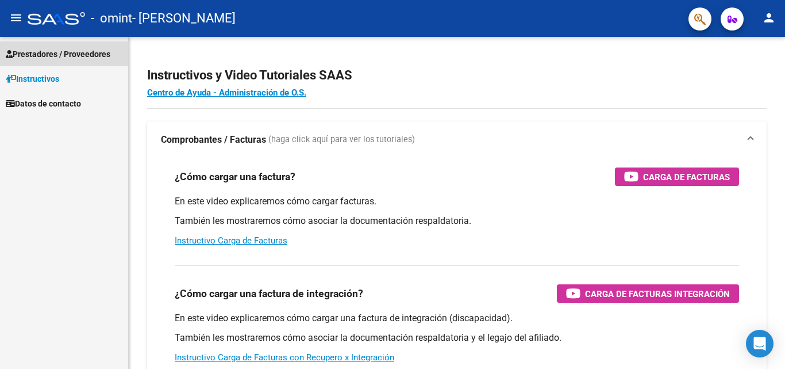
click at [41, 52] on span "Prestadores / Proveedores" at bounding box center [58, 54] width 105 height 13
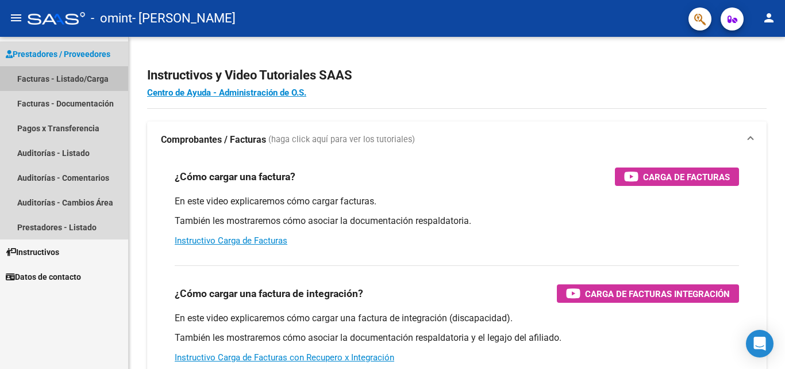
click at [36, 79] on link "Facturas - Listado/Carga" at bounding box center [64, 78] width 128 height 25
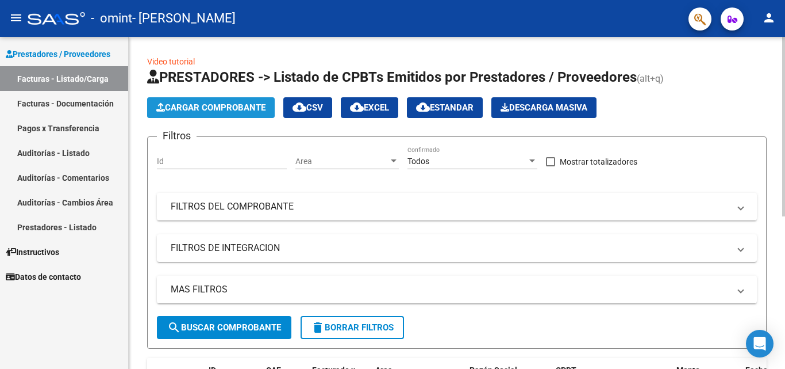
click at [218, 107] on span "Cargar Comprobante" at bounding box center [210, 107] width 109 height 10
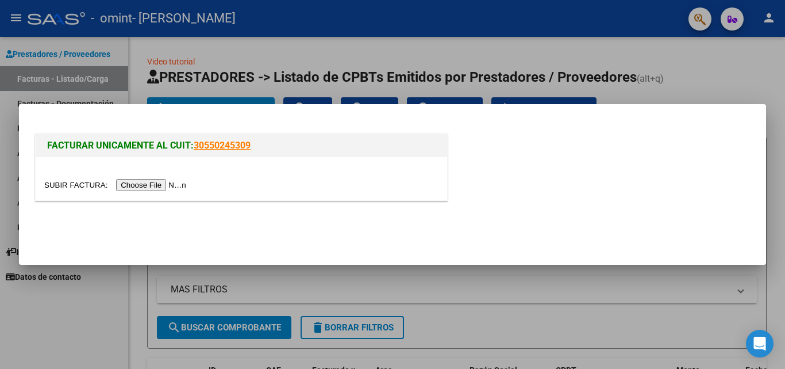
click at [162, 184] on input "file" at bounding box center [116, 185] width 145 height 12
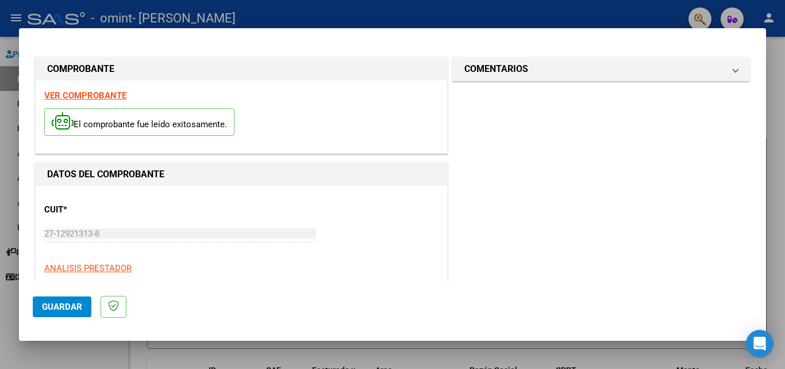
click at [76, 303] on span "Guardar" at bounding box center [62, 306] width 40 height 10
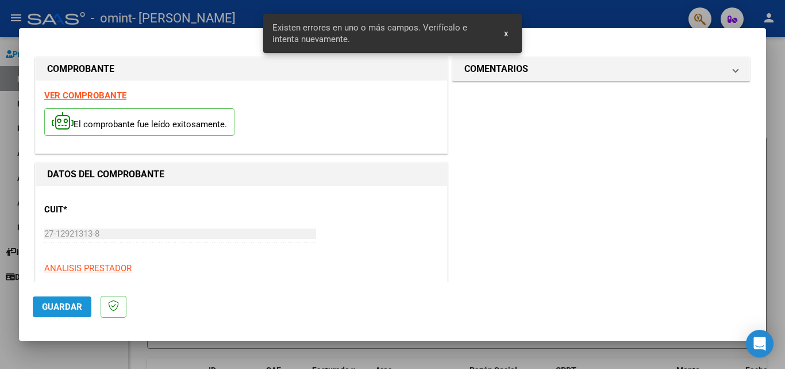
scroll to position [259, 0]
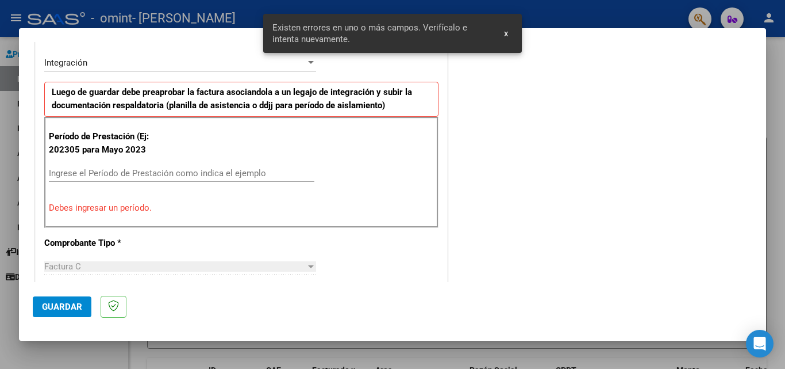
click at [75, 174] on input "Ingrese el Período de Prestación como indica el ejemplo" at bounding box center [182, 173] width 266 height 10
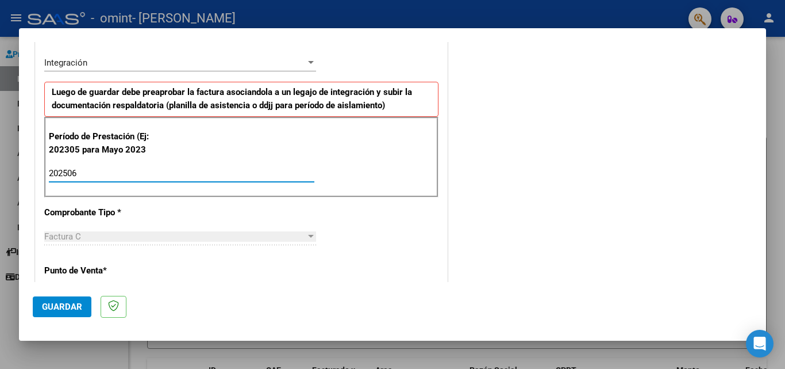
type input "202506"
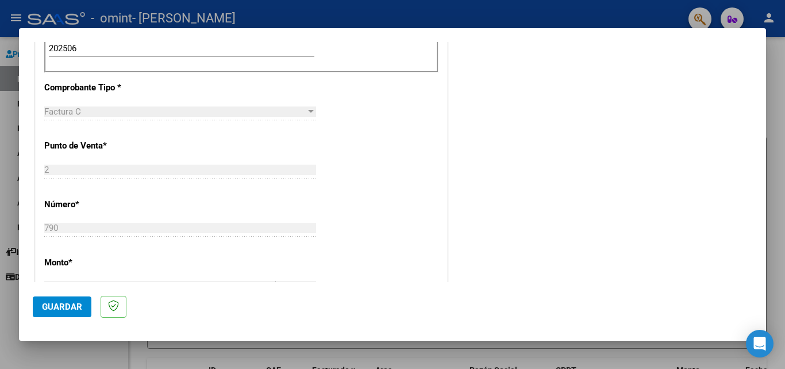
scroll to position [386, 0]
click at [750, 174] on mat-dialog-content "COMPROBANTE VER COMPROBANTE El comprobante fue leído exitosamente. DATOS DEL CO…" at bounding box center [392, 162] width 747 height 240
drag, startPoint x: 750, startPoint y: 175, endPoint x: 750, endPoint y: 189, distance: 13.8
click at [750, 189] on mat-dialog-content "COMPROBANTE VER COMPROBANTE El comprobante fue leído exitosamente. DATOS DEL CO…" at bounding box center [392, 162] width 747 height 240
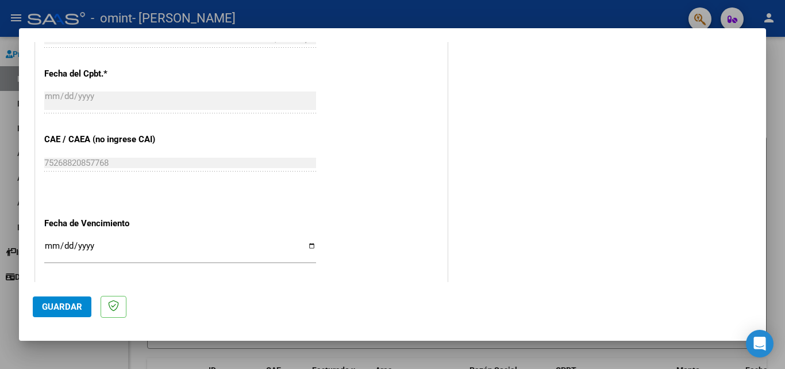
scroll to position [633, 0]
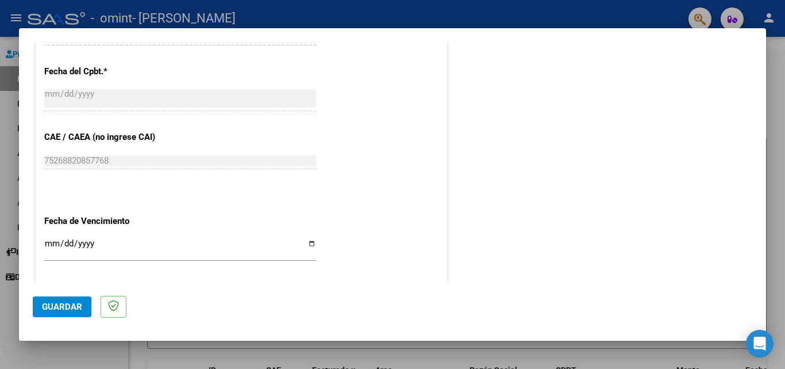
click at [310, 243] on input "Ingresar la fecha" at bounding box center [180, 248] width 272 height 18
type input "2025-07-11"
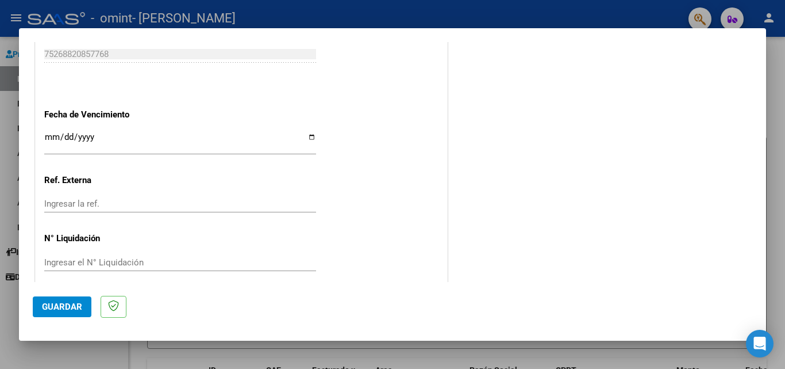
scroll to position [750, 0]
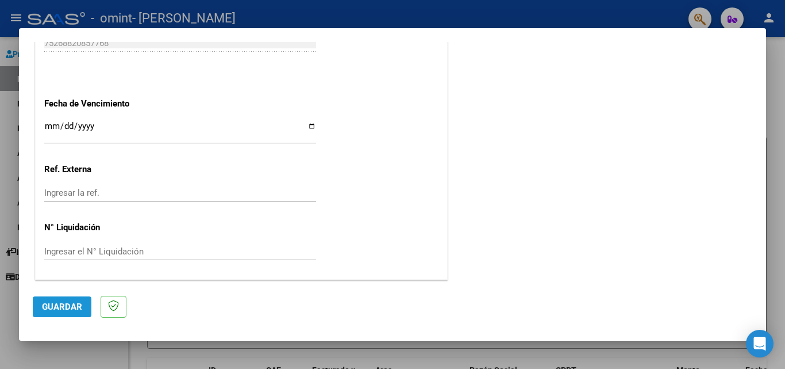
click at [68, 308] on span "Guardar" at bounding box center [62, 306] width 40 height 10
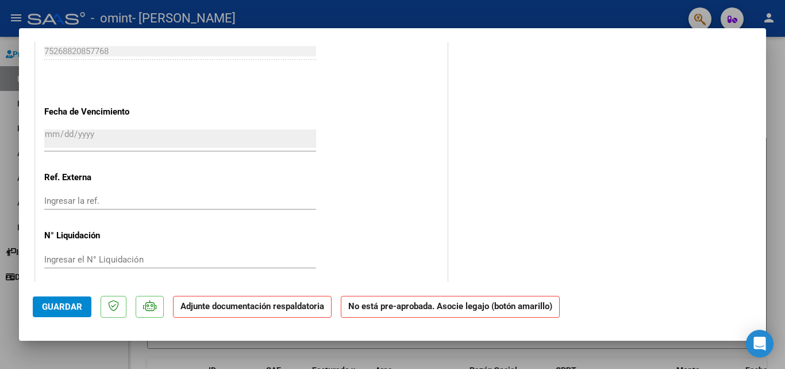
scroll to position [759, 0]
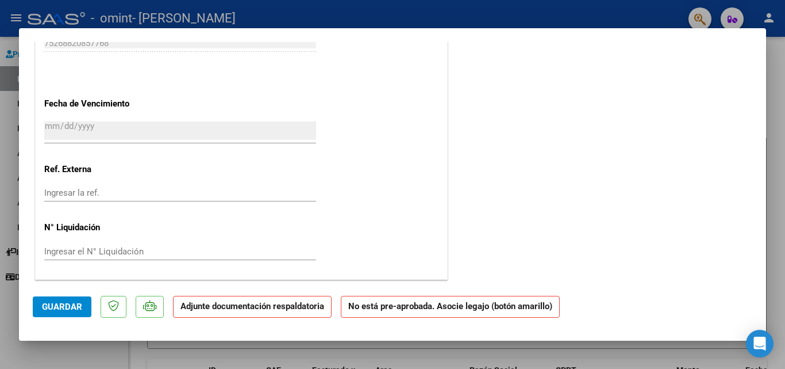
click at [239, 308] on strong "Adjunte documentación respaldatoria" at bounding box center [253, 306] width 144 height 10
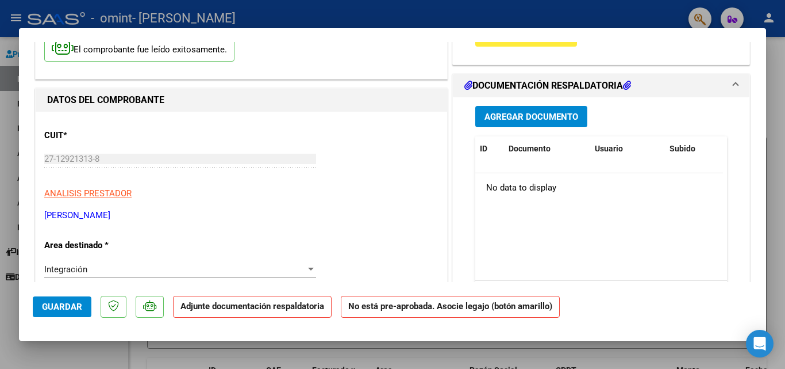
scroll to position [0, 0]
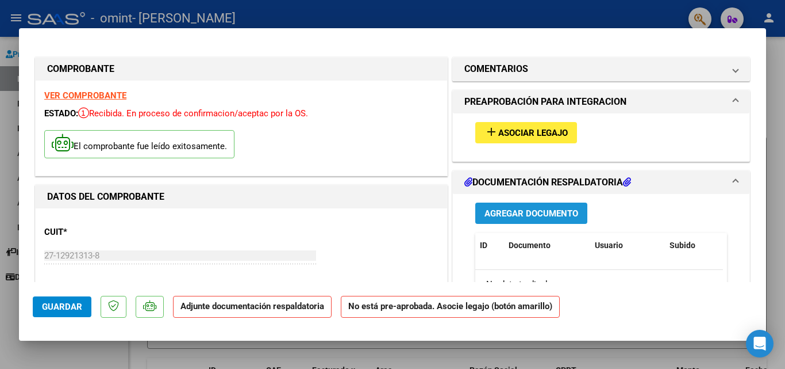
click at [518, 210] on span "Agregar Documento" at bounding box center [532, 213] width 94 height 10
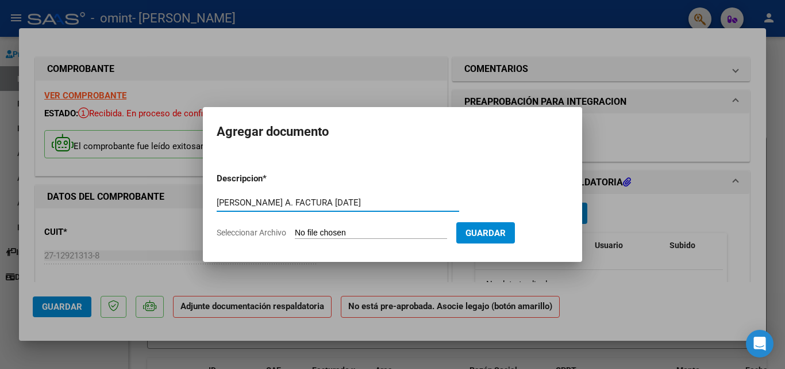
type input "VILLAGRA A. FACTURA JUNIO 2025"
click at [233, 232] on span "Seleccionar Archivo" at bounding box center [252, 232] width 70 height 9
click at [295, 232] on input "Seleccionar Archivo" at bounding box center [371, 233] width 152 height 11
type input "C:\fakepath\VILLAGRA ANTONIO FACTURA JUNIO 2025.pdf"
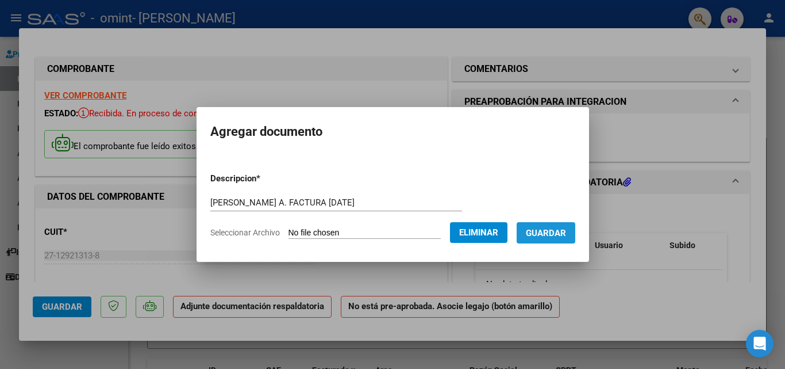
click at [554, 228] on span "Guardar" at bounding box center [546, 233] width 40 height 10
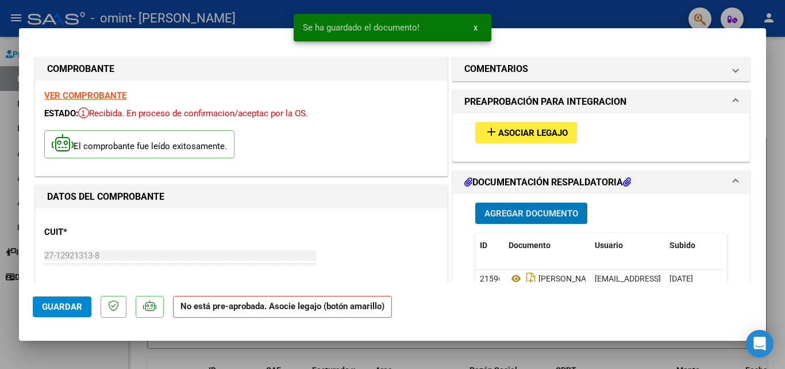
click at [513, 210] on span "Agregar Documento" at bounding box center [532, 213] width 94 height 10
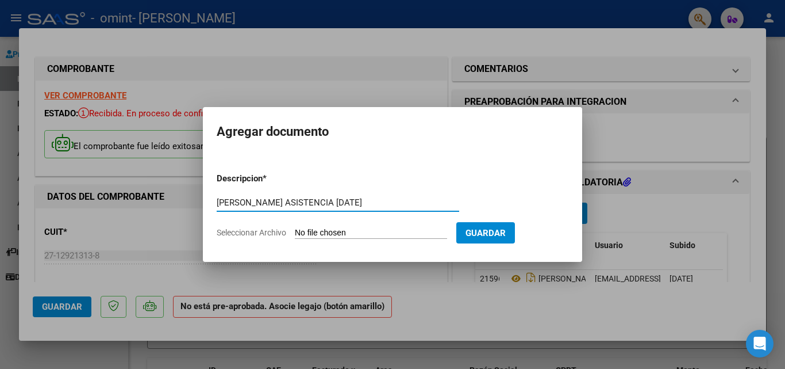
type input "VILLAGRA ANTONIO ASISTENCIA JUNIO 2025"
click at [258, 232] on span "Seleccionar Archivo" at bounding box center [252, 232] width 70 height 9
click at [295, 232] on input "Seleccionar Archivo" at bounding box center [371, 233] width 152 height 11
type input "C:\fakepath\VILLAGRA ANTONIO ASISTENCIA JULIO 2025.pdf"
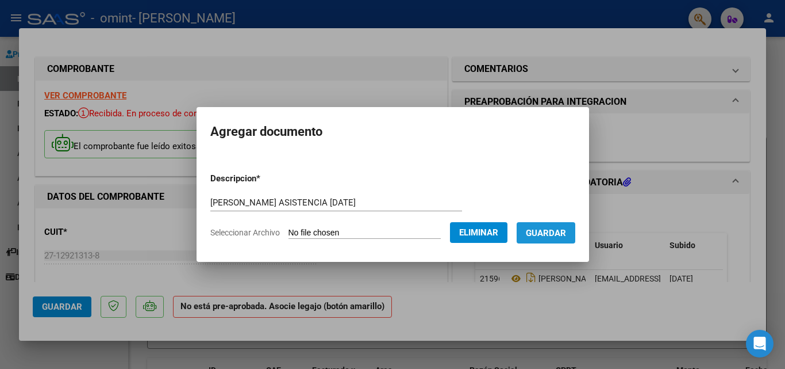
click at [552, 232] on span "Guardar" at bounding box center [546, 233] width 40 height 10
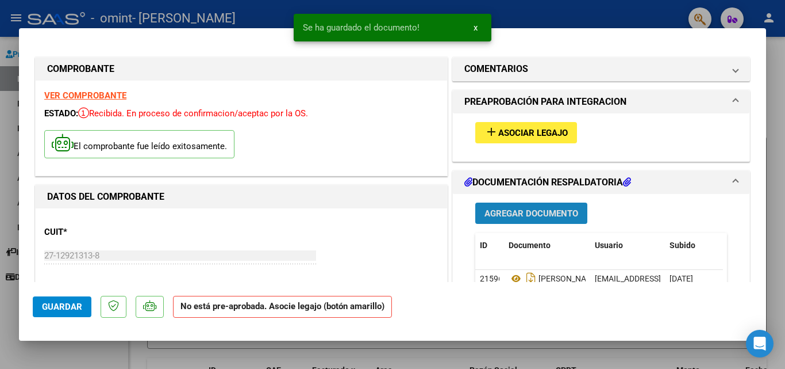
click at [496, 212] on span "Agregar Documento" at bounding box center [532, 213] width 94 height 10
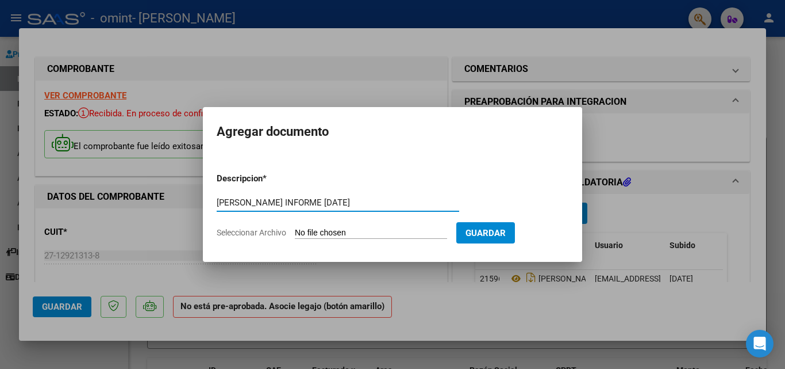
type input "VILLAGRA ANTONIO INFORME JUNIO 2025"
click at [251, 232] on span "Seleccionar Archivo" at bounding box center [252, 232] width 70 height 9
click at [295, 232] on input "Seleccionar Archivo" at bounding box center [371, 233] width 152 height 11
type input "C:\fakepath\VILLAGRA ANTONIO INFORME EVOLUTIVO JUNIO 2025.pdf"
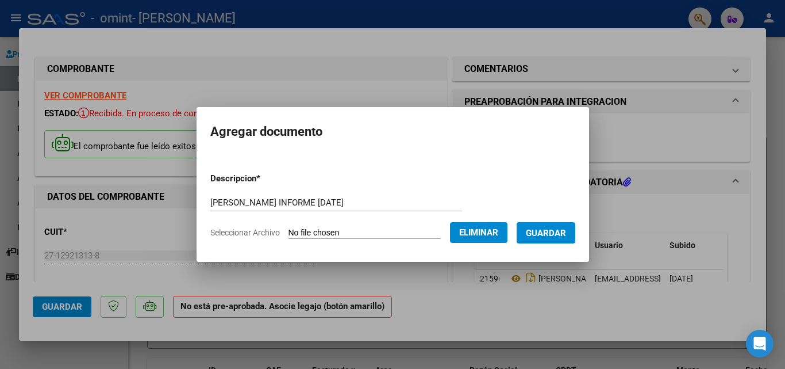
click at [561, 228] on span "Guardar" at bounding box center [546, 233] width 40 height 10
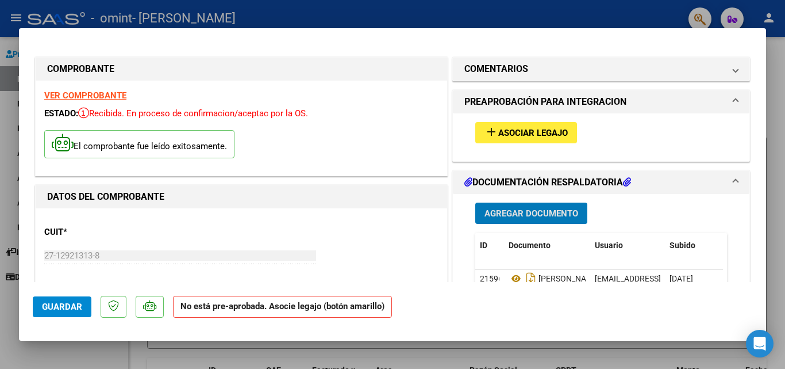
click at [68, 308] on span "Guardar" at bounding box center [62, 306] width 40 height 10
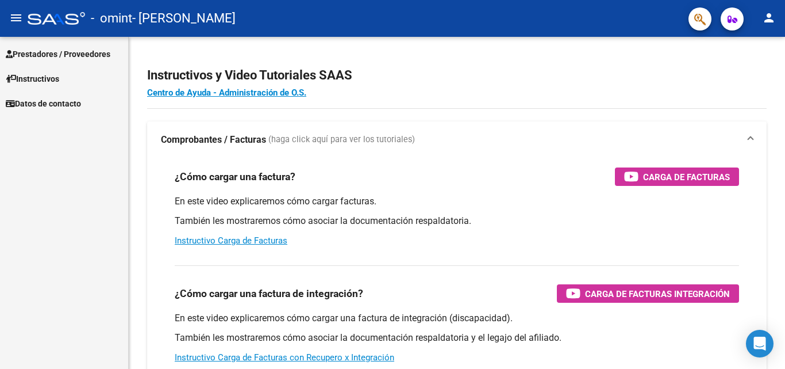
click at [36, 55] on span "Prestadores / Proveedores" at bounding box center [58, 54] width 105 height 13
click at [58, 51] on span "Prestadores / Proveedores" at bounding box center [58, 54] width 105 height 13
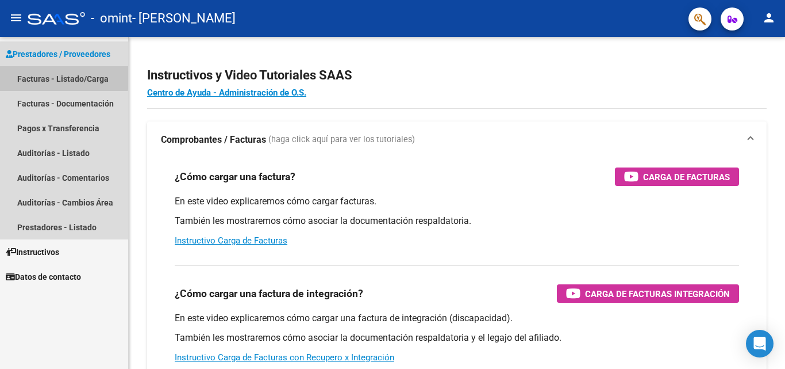
click at [48, 76] on link "Facturas - Listado/Carga" at bounding box center [64, 78] width 128 height 25
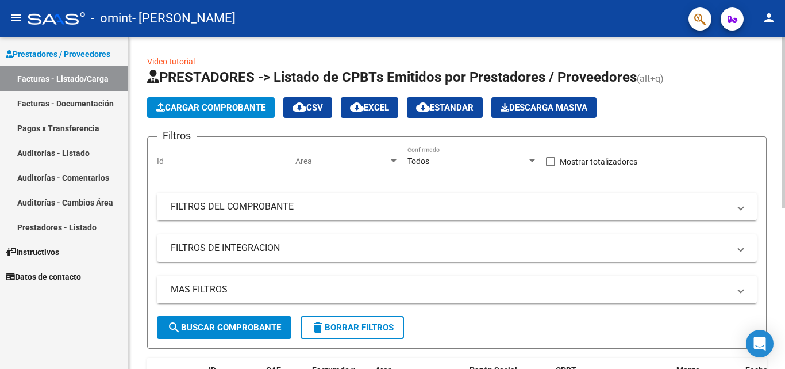
click at [729, 89] on div "Video tutorial PRESTADORES -> Listado de CPBTs Emitidos por Prestadores / Prove…" at bounding box center [458, 354] width 659 height 634
click at [212, 107] on span "Cargar Comprobante" at bounding box center [210, 107] width 109 height 10
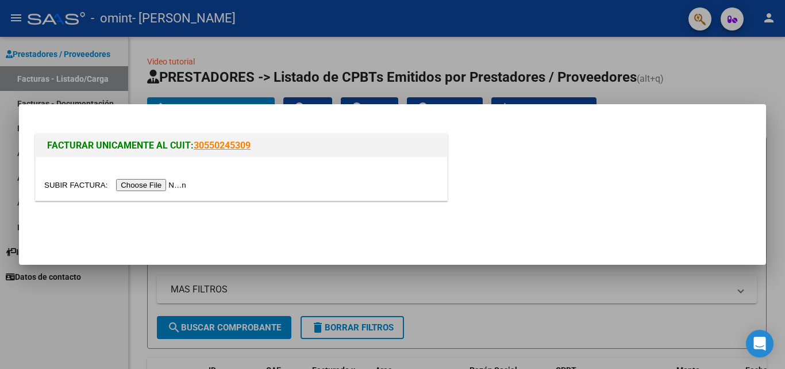
click at [147, 185] on input "file" at bounding box center [116, 185] width 145 height 12
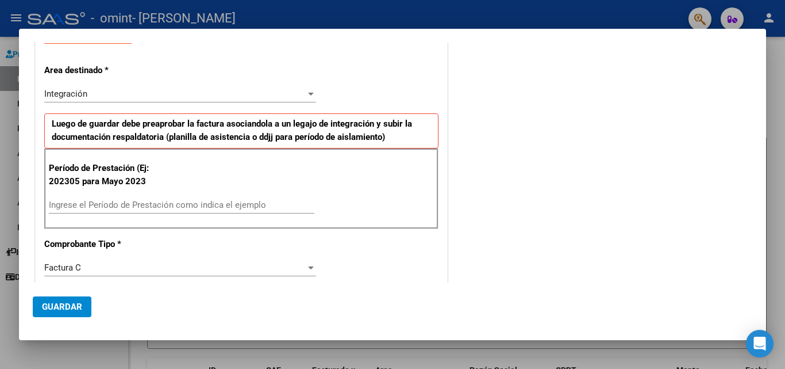
scroll to position [189, 0]
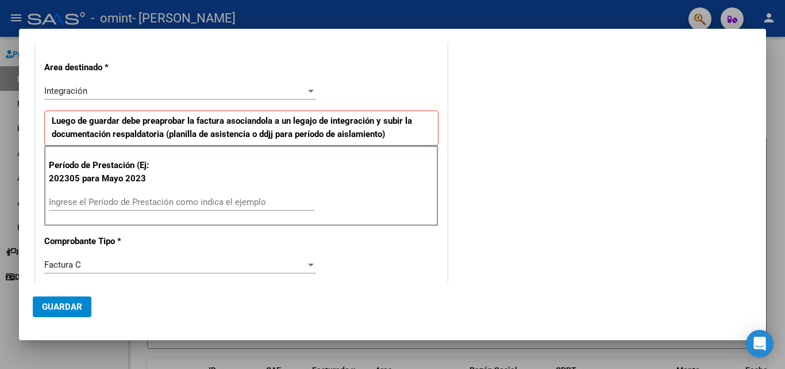
click at [57, 204] on input "Ingrese el Período de Prestación como indica el ejemplo" at bounding box center [182, 202] width 266 height 10
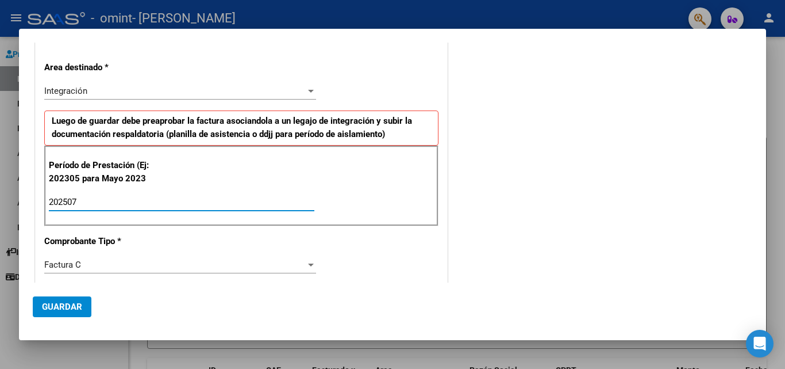
type input "202507"
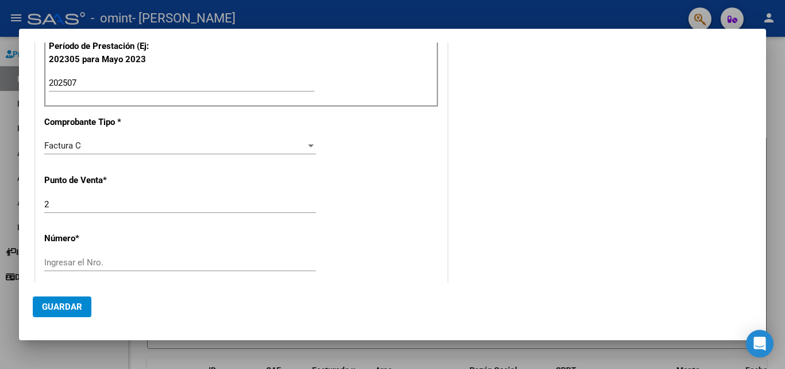
scroll to position [370, 0]
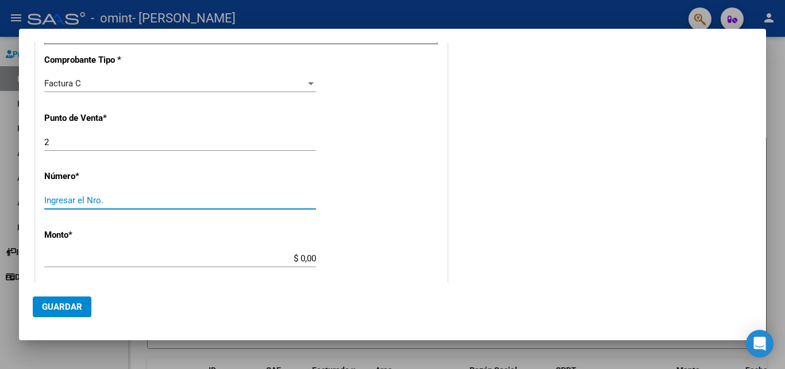
click at [70, 202] on input "Ingresar el Nro." at bounding box center [180, 200] width 272 height 10
type input "807"
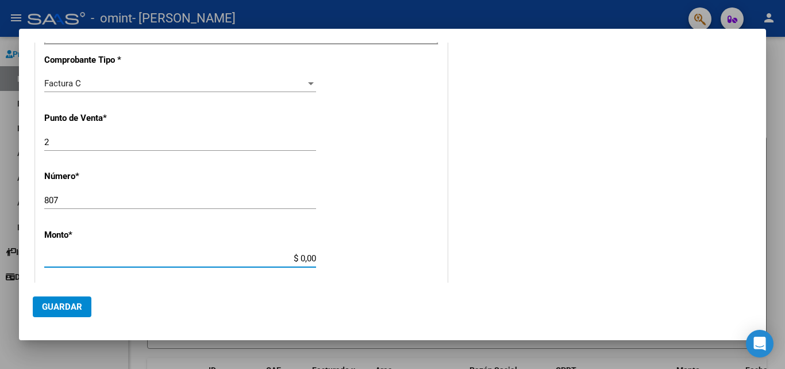
drag, startPoint x: 288, startPoint y: 257, endPoint x: 314, endPoint y: 257, distance: 26.4
click at [314, 257] on app-form-text-field "Monto * $ 0,00 Ingresar el monto" at bounding box center [184, 246] width 281 height 34
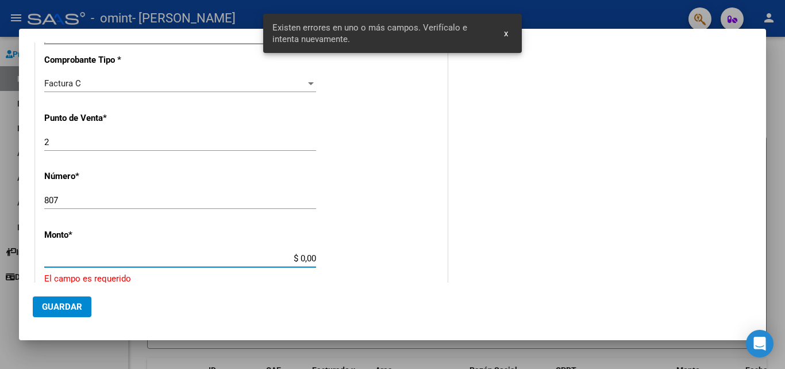
scroll to position [461, 0]
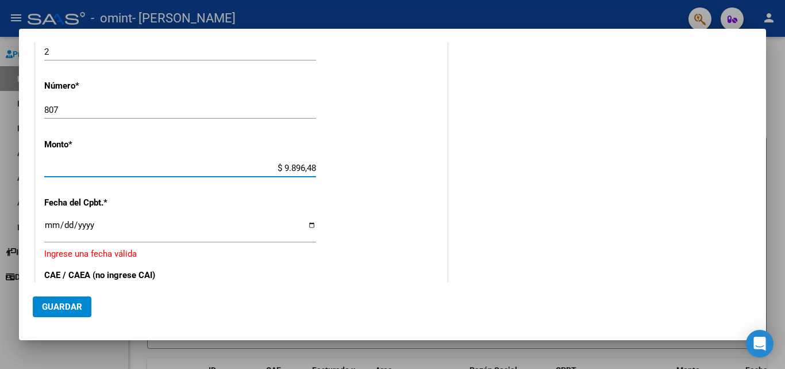
type input "$ 98.964,88"
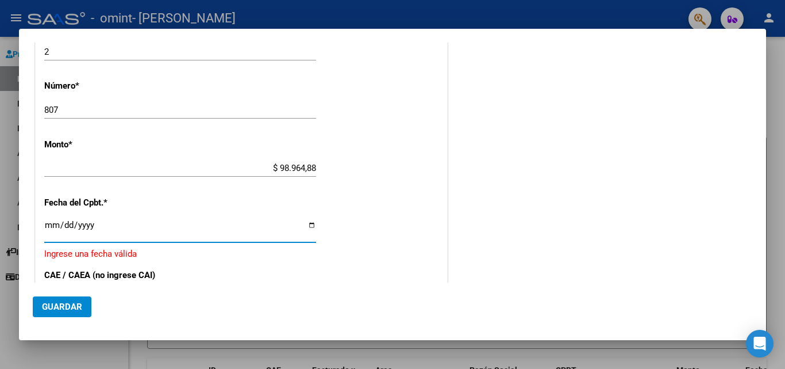
click at [310, 224] on input "Ingresar la fecha" at bounding box center [180, 229] width 272 height 18
type input "2025-08-05"
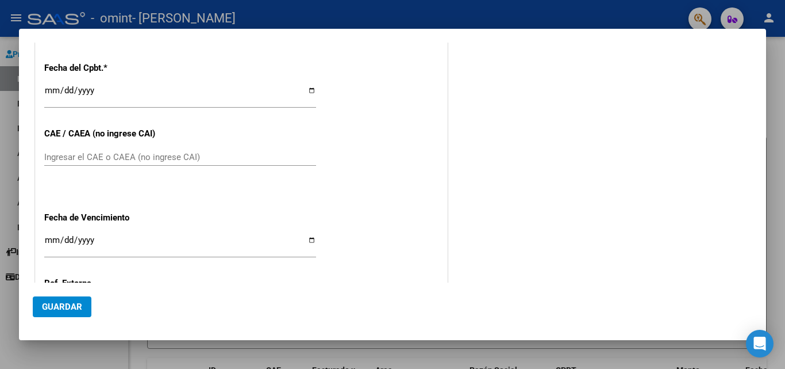
scroll to position [600, 0]
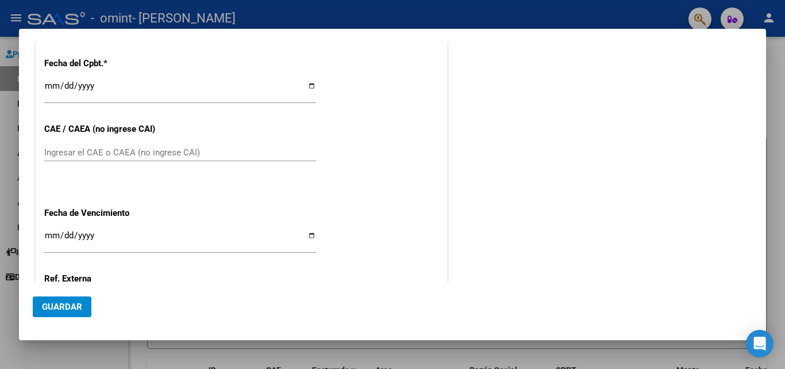
click at [75, 152] on input "Ingresar el CAE o CAEA (no ingrese CAI)" at bounding box center [180, 152] width 272 height 10
type input "75318103387044"
click at [310, 233] on input "Ingresar la fecha" at bounding box center [180, 240] width 272 height 18
type input "2025-08-15"
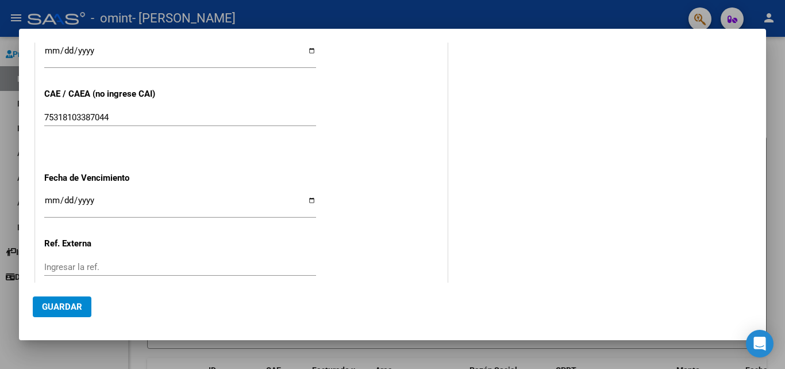
scroll to position [708, 0]
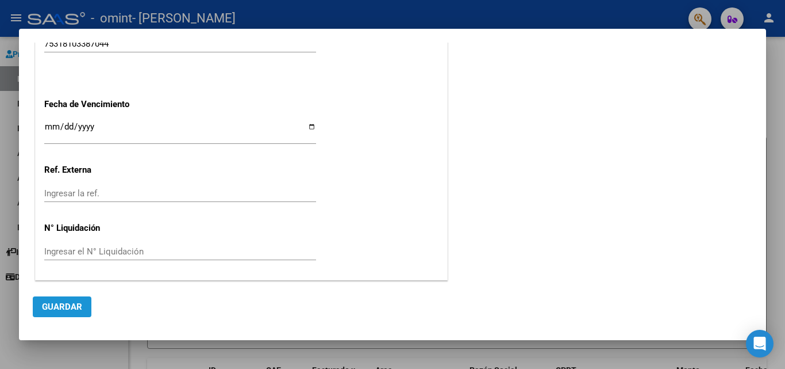
click at [65, 306] on span "Guardar" at bounding box center [62, 306] width 40 height 10
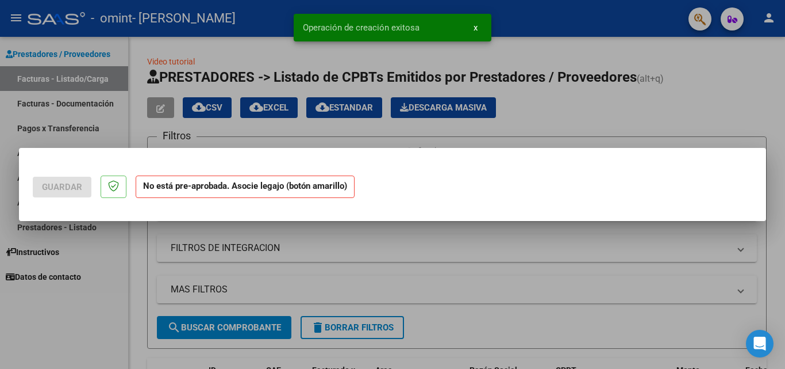
scroll to position [0, 0]
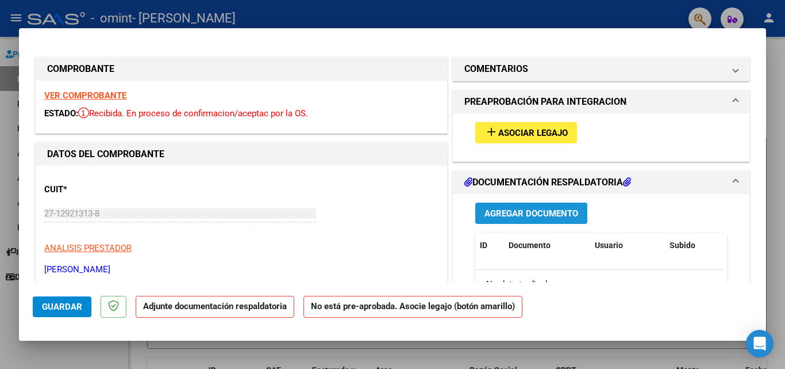
click at [533, 211] on span "Agregar Documento" at bounding box center [532, 213] width 94 height 10
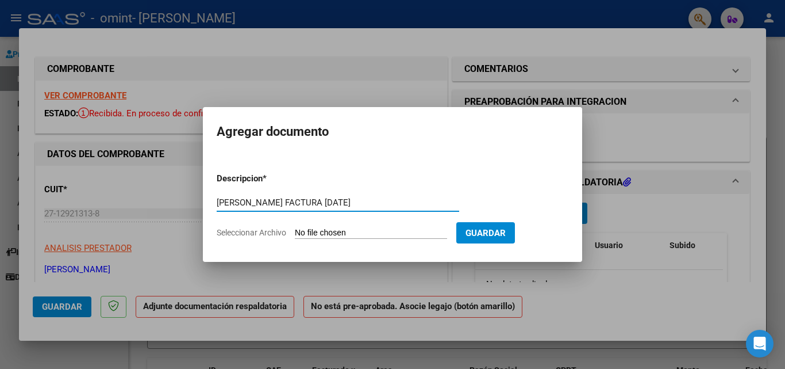
type input "VILLAGRA ANTONIO FACTURA JULIO 2025"
click at [252, 234] on span "Seleccionar Archivo" at bounding box center [252, 232] width 70 height 9
click at [295, 234] on input "Seleccionar Archivo" at bounding box center [371, 233] width 152 height 11
type input "C:\fakepath\VILLAGRA ANTONIO FACTURA JULIO2025.pdf"
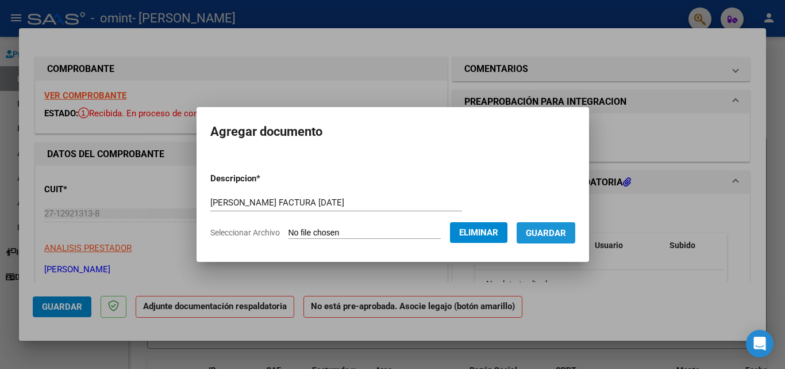
click at [564, 232] on span "Guardar" at bounding box center [546, 233] width 40 height 10
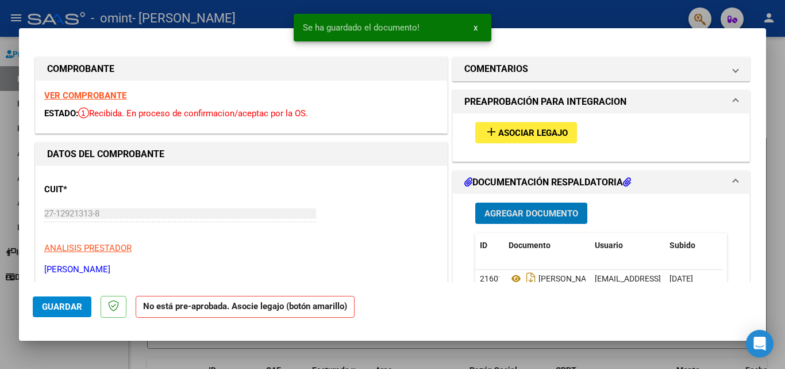
click at [536, 212] on span "Agregar Documento" at bounding box center [532, 213] width 94 height 10
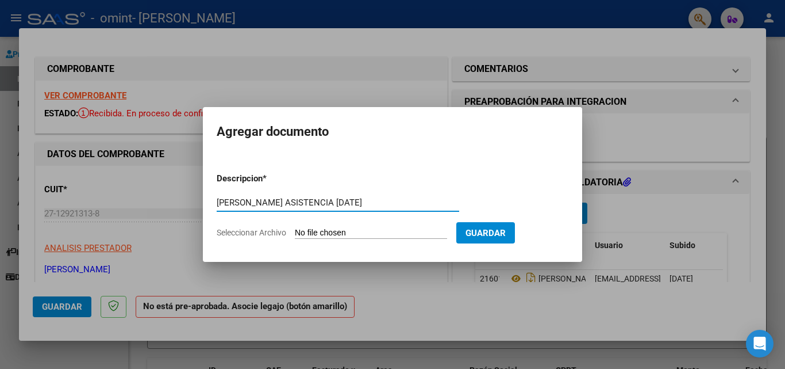
type input "VILLAGRA ANTONIO ASISTENCIA JULIO 2025"
click at [241, 229] on span "Seleccionar Archivo" at bounding box center [252, 232] width 70 height 9
click at [295, 229] on input "Seleccionar Archivo" at bounding box center [371, 233] width 152 height 11
type input "C:\fakepath\VILLAGRA ANTONIO ASISTENCIA JULIO 2025.pdf"
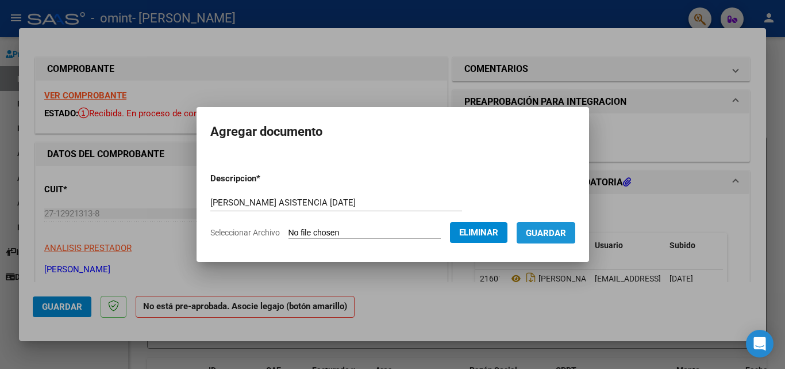
click at [547, 229] on span "Guardar" at bounding box center [546, 233] width 40 height 10
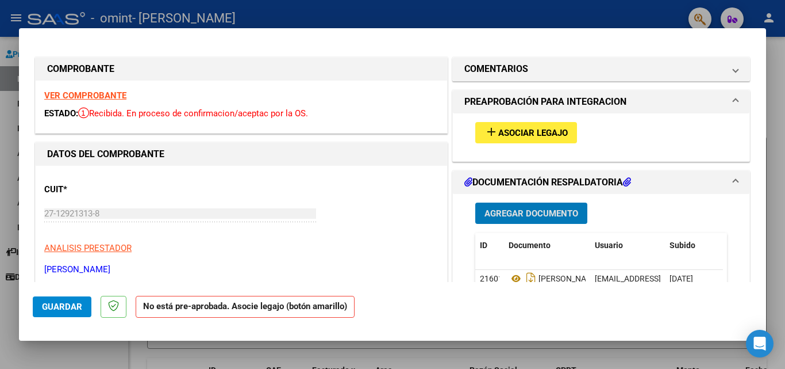
click at [71, 308] on span "Guardar" at bounding box center [62, 306] width 40 height 10
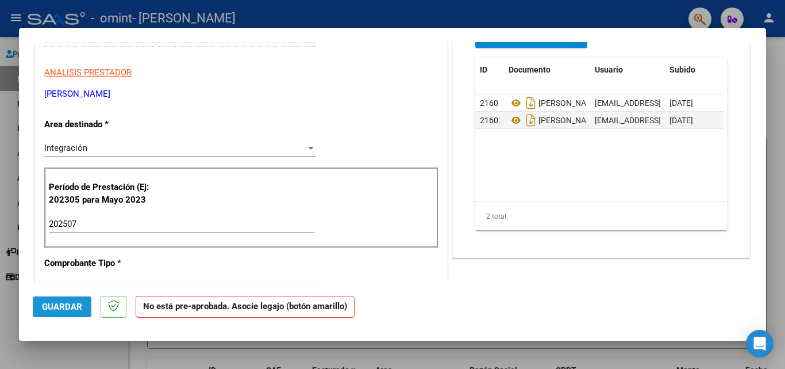
click at [69, 304] on span "Guardar" at bounding box center [62, 306] width 40 height 10
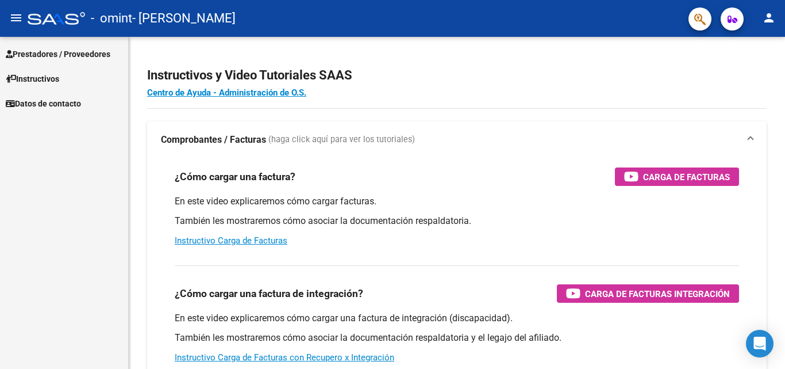
click at [32, 54] on span "Prestadores / Proveedores" at bounding box center [58, 54] width 105 height 13
click at [32, 53] on span "Prestadores / Proveedores" at bounding box center [58, 54] width 105 height 13
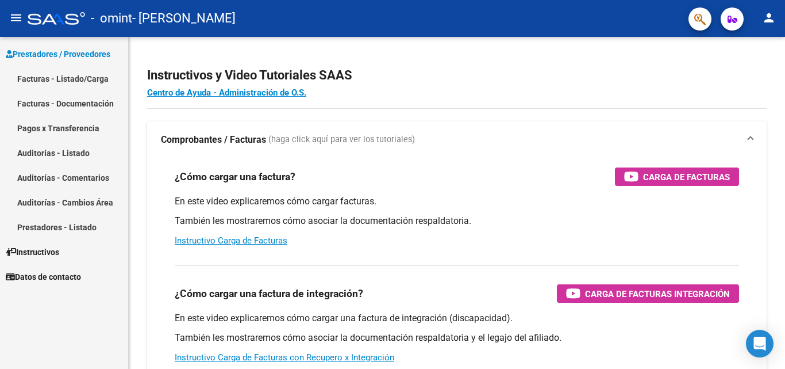
click at [38, 76] on link "Facturas - Listado/Carga" at bounding box center [64, 78] width 128 height 25
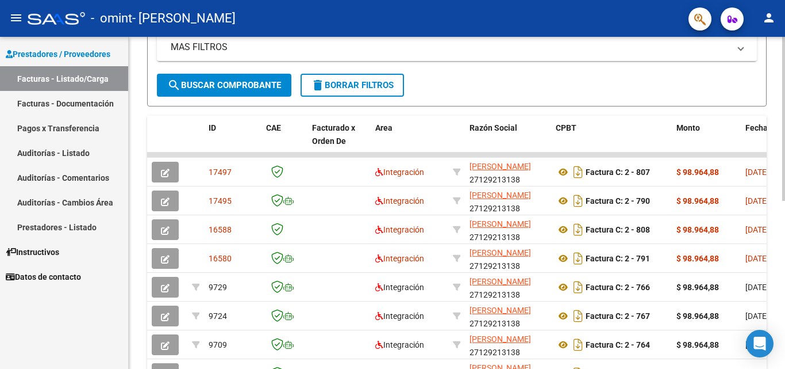
scroll to position [243, 0]
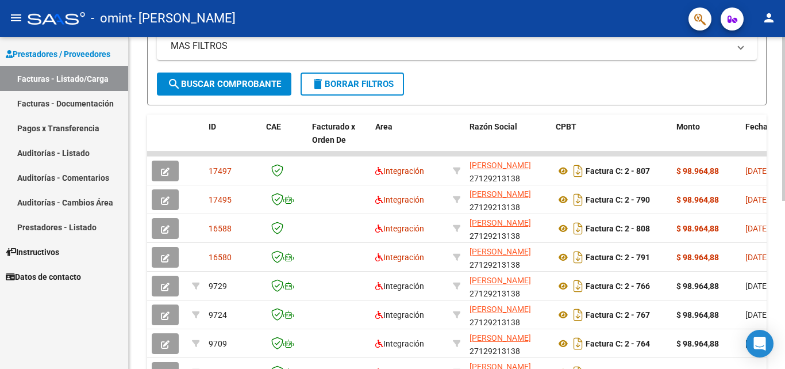
click at [782, 228] on div at bounding box center [783, 242] width 3 height 164
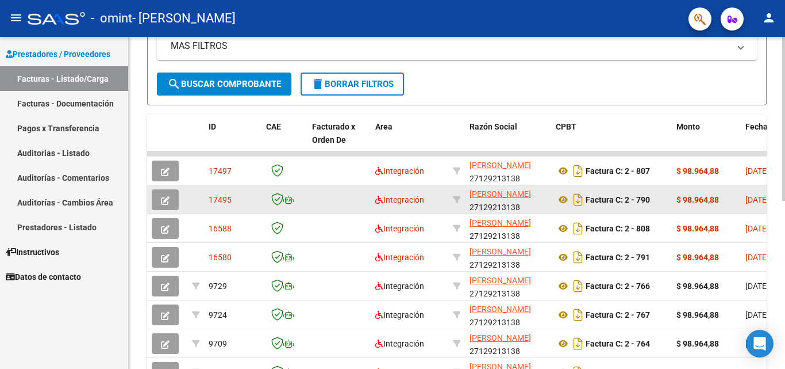
drag, startPoint x: 187, startPoint y: 217, endPoint x: 179, endPoint y: 212, distance: 9.4
click at [181, 213] on datatable-scroller "17497 Integración AKIKE MARIA ADELA 27129213138 Factura C: 2 - 807 $ 98.964,88 …" at bounding box center [457, 268] width 620 height 235
click at [172, 204] on button "button" at bounding box center [165, 199] width 27 height 21
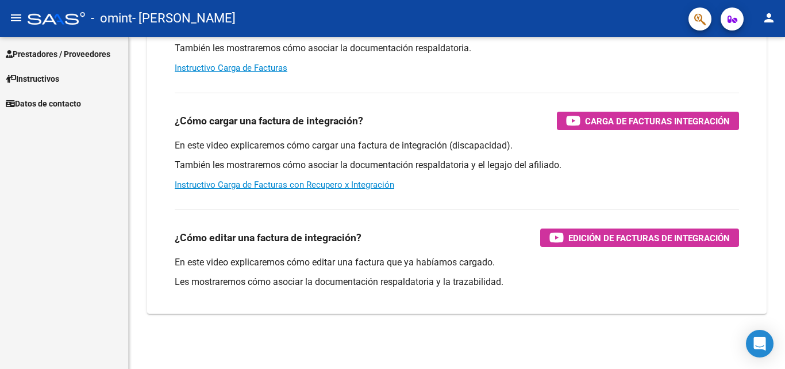
scroll to position [172, 0]
click at [64, 51] on span "Prestadores / Proveedores" at bounding box center [58, 54] width 105 height 13
click at [65, 53] on span "Prestadores / Proveedores" at bounding box center [58, 54] width 105 height 13
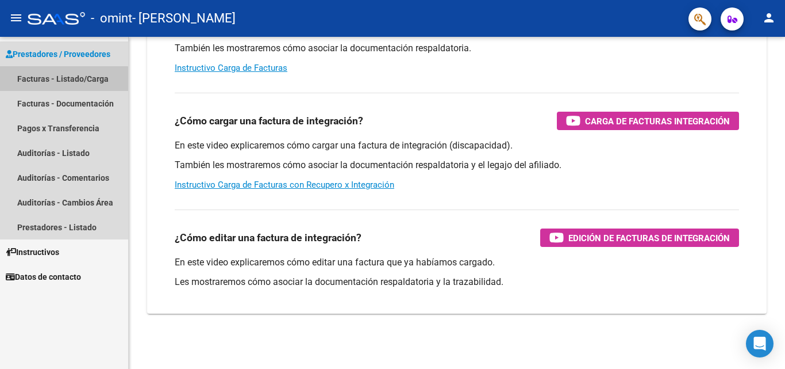
click at [63, 79] on link "Facturas - Listado/Carga" at bounding box center [64, 78] width 128 height 25
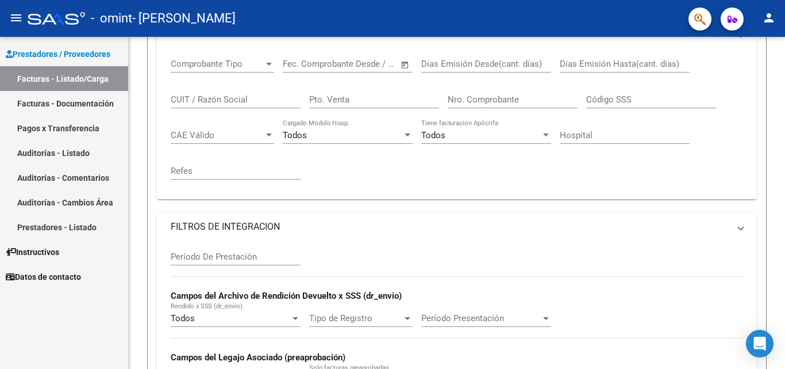
scroll to position [243, 0]
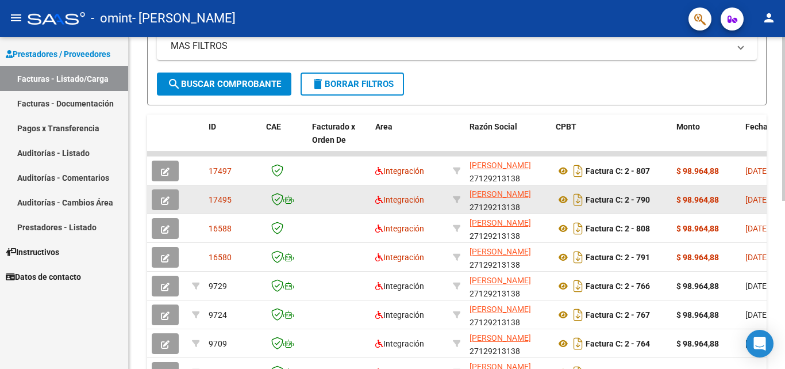
click at [168, 196] on icon "button" at bounding box center [165, 200] width 9 height 9
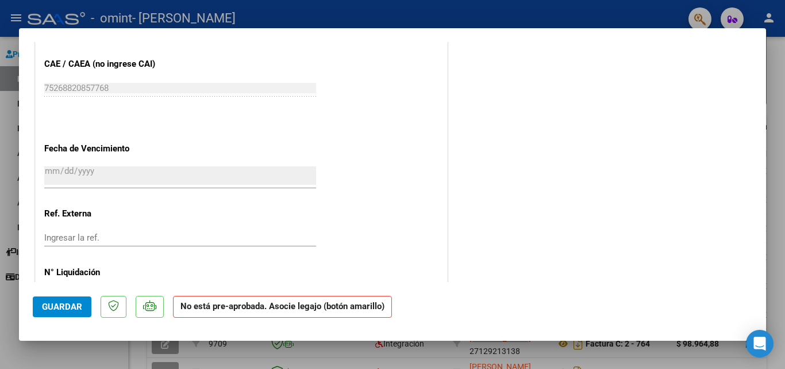
scroll to position [717, 0]
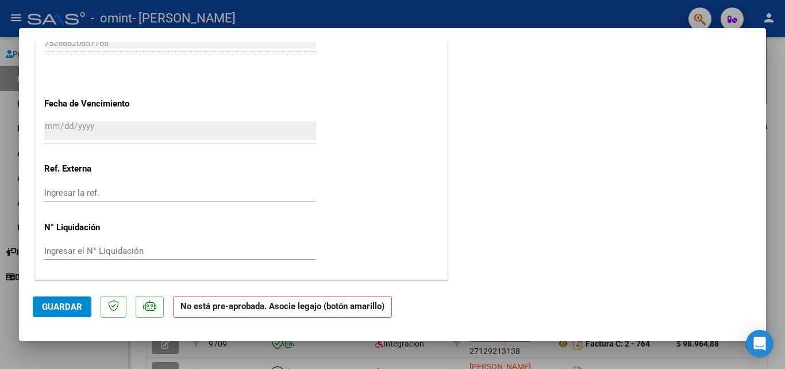
click at [57, 303] on span "Guardar" at bounding box center [62, 306] width 40 height 10
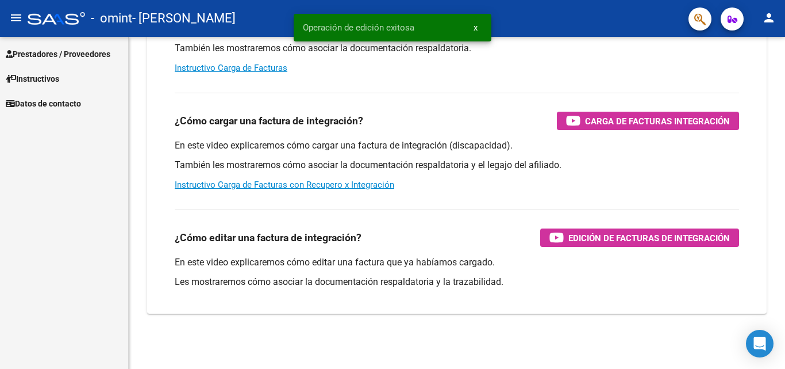
scroll to position [172, 0]
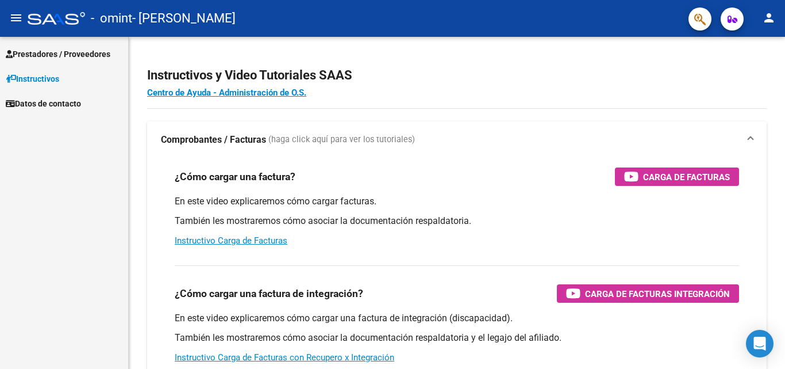
click at [45, 52] on span "Prestadores / Proveedores" at bounding box center [58, 54] width 105 height 13
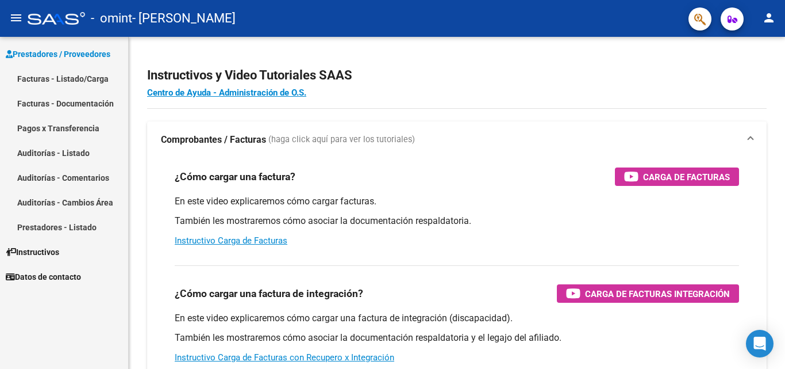
click at [67, 78] on link "Facturas - Listado/Carga" at bounding box center [64, 78] width 128 height 25
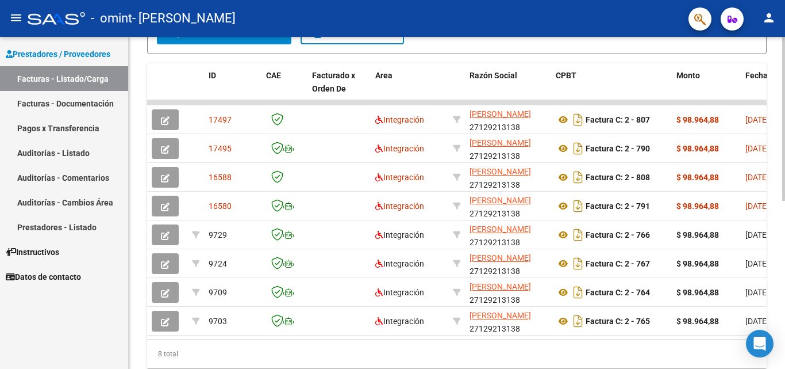
scroll to position [296, 0]
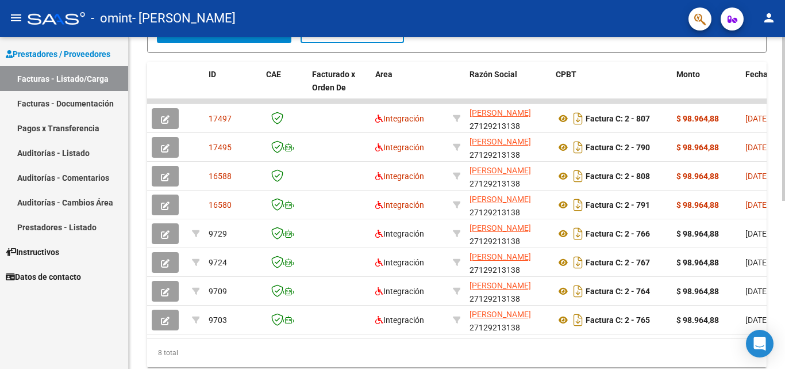
click at [785, 207] on div at bounding box center [783, 269] width 3 height 164
